Goal: Task Accomplishment & Management: Check status

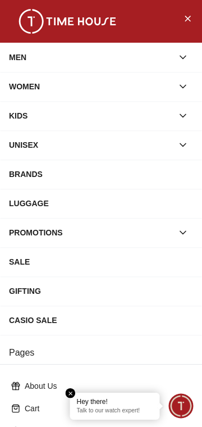
scroll to position [176, 0]
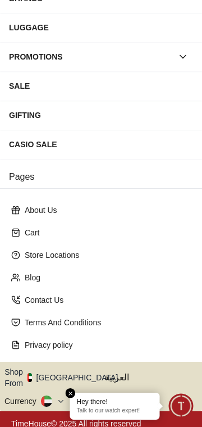
click at [78, 371] on button "Shop From [GEOGRAPHIC_DATA]" at bounding box center [65, 377] width 122 height 22
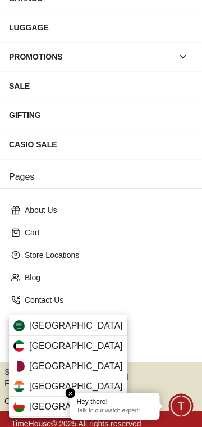
click at [75, 324] on span "[GEOGRAPHIC_DATA]" at bounding box center [76, 325] width 94 height 13
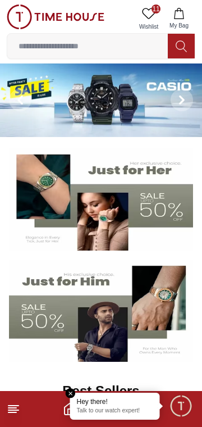
click at [133, 419] on div "Hey there! Talk to our watch expert!" at bounding box center [115, 406] width 90 height 27
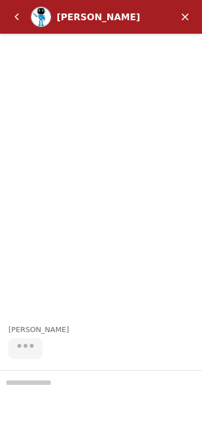
click at [188, 19] on em "Minimize" at bounding box center [185, 17] width 22 height 22
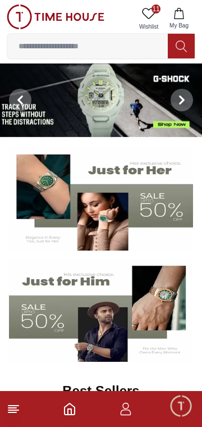
click at [129, 410] on icon "button" at bounding box center [125, 408] width 13 height 13
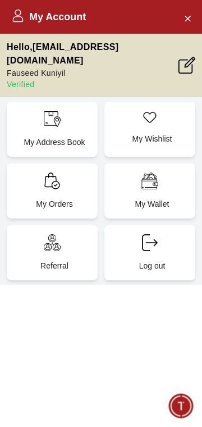
click at [61, 198] on p "My Orders" at bounding box center [55, 203] width 78 height 11
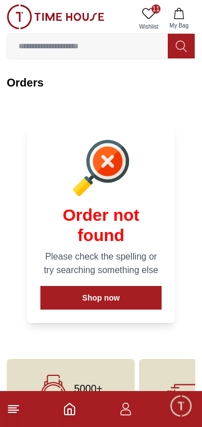
click at [14, 410] on line at bounding box center [13, 410] width 10 height 0
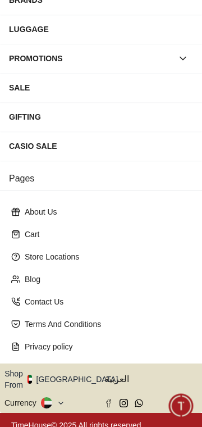
scroll to position [176, 0]
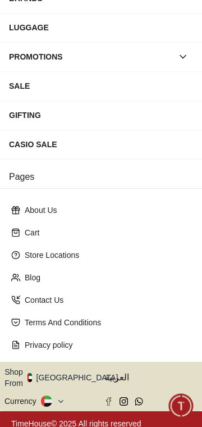
click at [79, 376] on button "Shop From [GEOGRAPHIC_DATA]" at bounding box center [65, 377] width 122 height 22
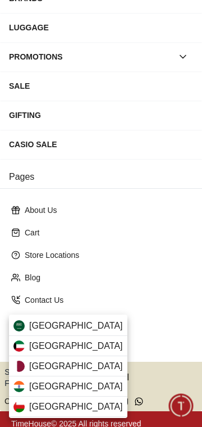
click at [82, 326] on span "[GEOGRAPHIC_DATA]" at bounding box center [76, 325] width 94 height 13
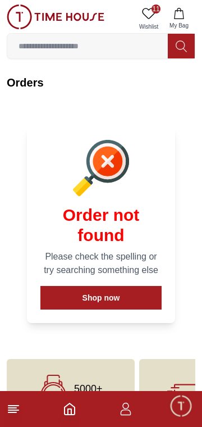
click at [19, 422] on footer at bounding box center [101, 409] width 202 height 36
click at [15, 412] on line at bounding box center [12, 412] width 8 height 0
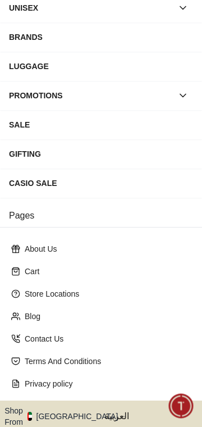
scroll to position [176, 0]
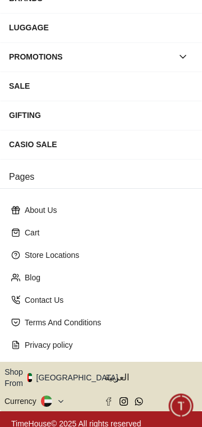
click at [77, 370] on button "Shop From [GEOGRAPHIC_DATA]" at bounding box center [65, 377] width 122 height 22
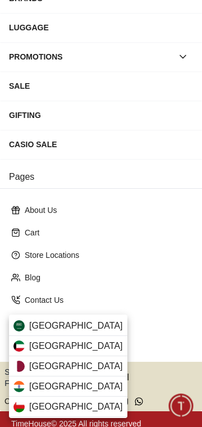
click at [83, 321] on div "[GEOGRAPHIC_DATA]" at bounding box center [68, 326] width 119 height 20
